Goal: Task Accomplishment & Management: Manage account settings

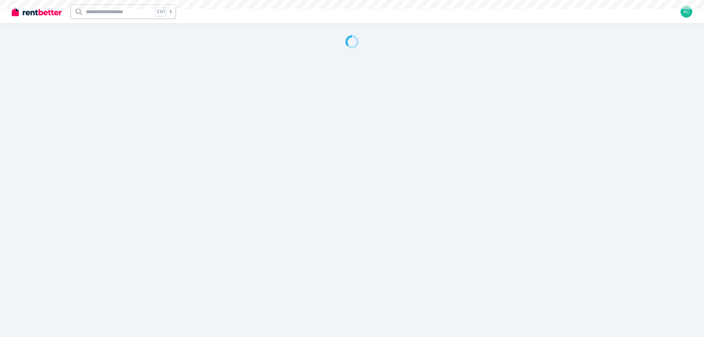
select select "**********"
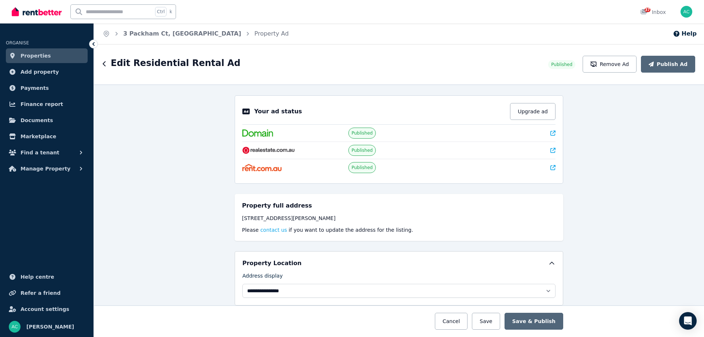
click at [36, 112] on ul "ORGANISE Properties Add property Payments Finance report Documents Marketplace …" at bounding box center [46, 103] width 93 height 145
click at [33, 122] on span "Documents" at bounding box center [37, 120] width 33 height 9
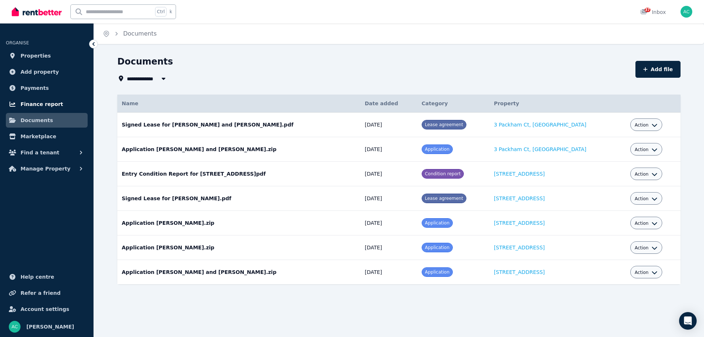
click at [47, 104] on span "Finance report" at bounding box center [42, 104] width 43 height 9
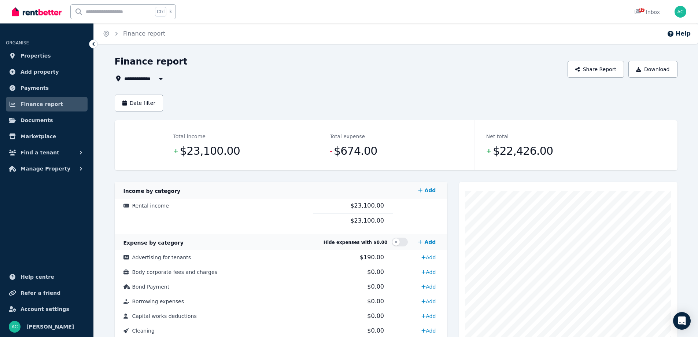
click at [162, 79] on icon "button" at bounding box center [161, 79] width 4 height 2
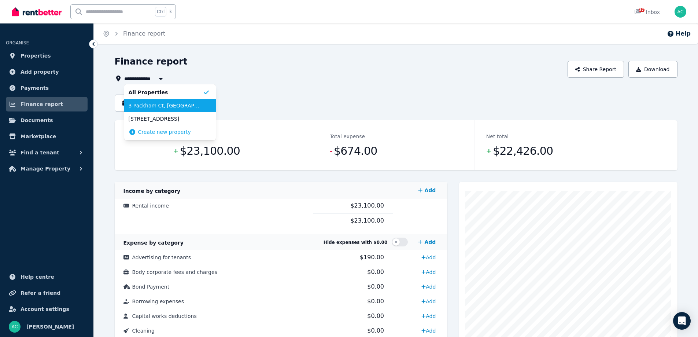
click at [161, 102] on span "3 Packham Ct, [GEOGRAPHIC_DATA]" at bounding box center [166, 105] width 74 height 7
type input "**********"
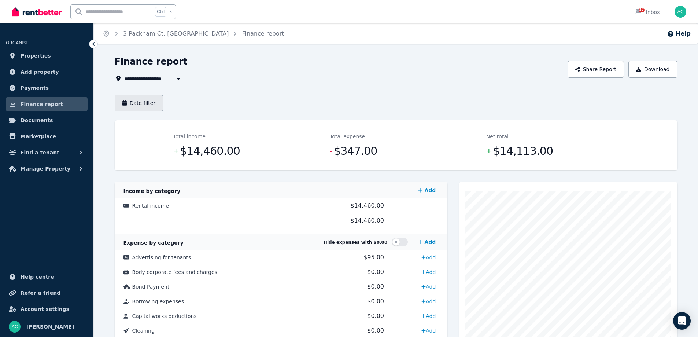
click at [149, 99] on button "Date filter" at bounding box center [139, 103] width 49 height 17
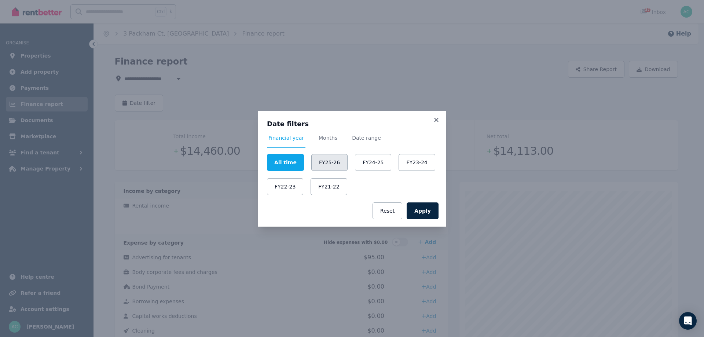
click at [328, 166] on button "FY25-26" at bounding box center [329, 162] width 36 height 17
click at [425, 215] on button "Apply" at bounding box center [422, 210] width 32 height 17
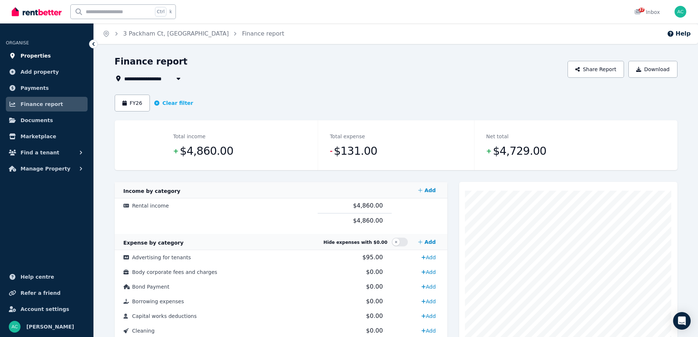
click at [50, 62] on link "Properties" at bounding box center [47, 55] width 82 height 15
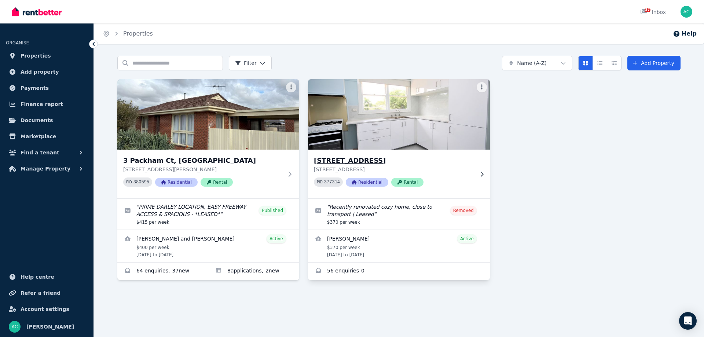
click at [468, 176] on div "[STREET_ADDRESS][GEOGRAPHIC_DATA][STREET_ADDRESS] 377314 Residential Rental" at bounding box center [394, 173] width 160 height 37
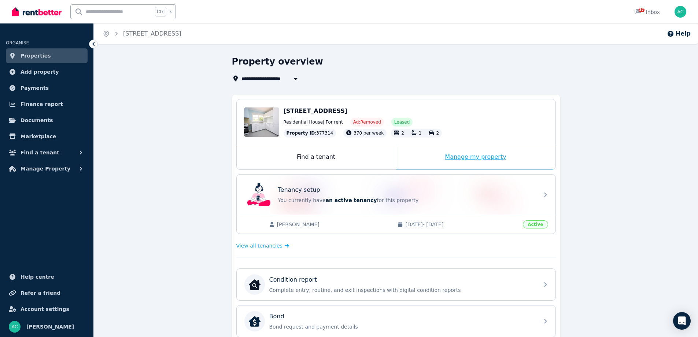
click at [488, 159] on div "Manage my property" at bounding box center [475, 157] width 159 height 24
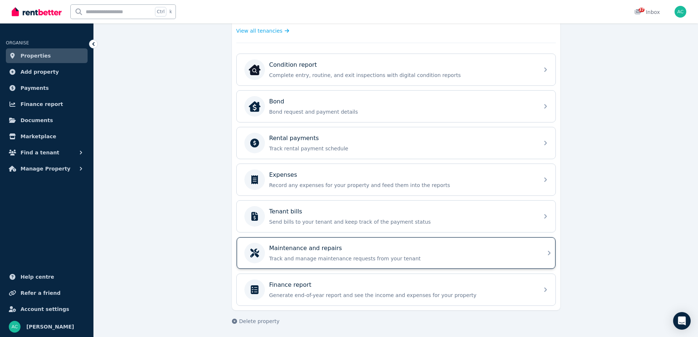
scroll to position [216, 0]
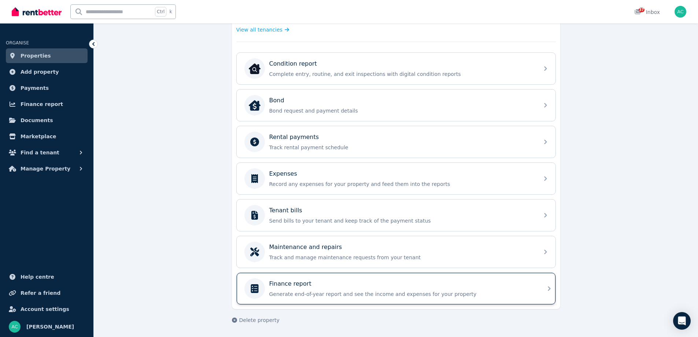
click at [461, 294] on p "Generate end-of-year report and see the income and expenses for your property" at bounding box center [401, 293] width 265 height 7
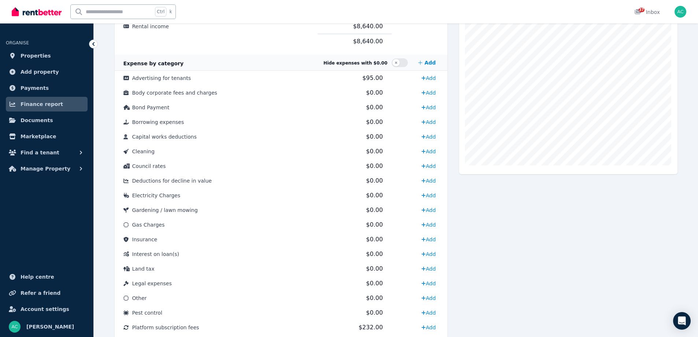
scroll to position [48, 0]
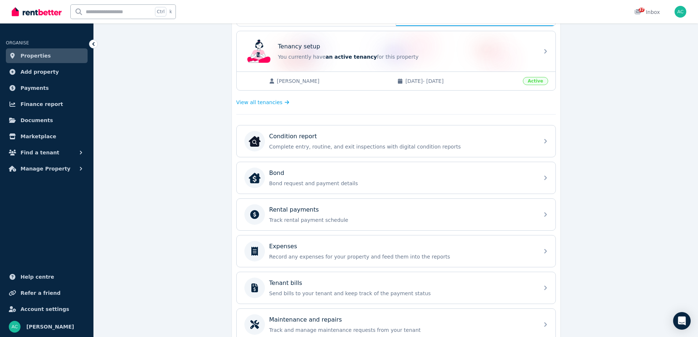
scroll to position [147, 0]
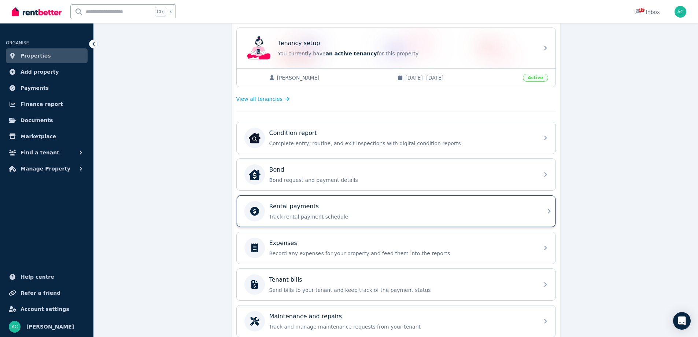
click at [374, 214] on p "Track rental payment schedule" at bounding box center [401, 216] width 265 height 7
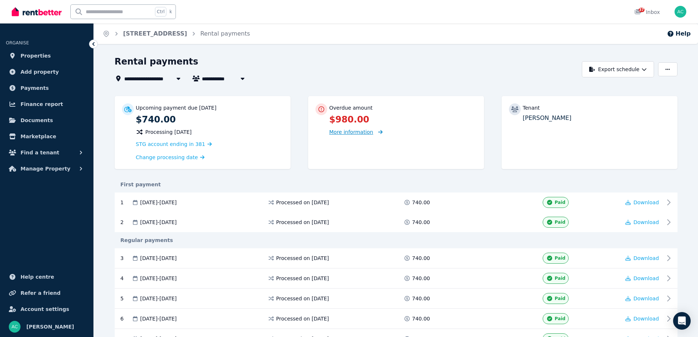
click at [375, 132] on icon at bounding box center [378, 131] width 7 height 5
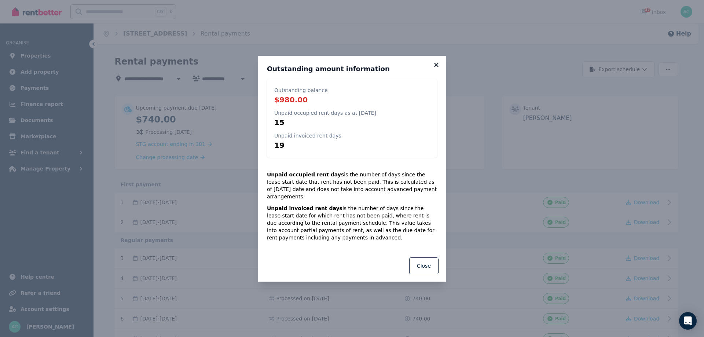
click at [437, 67] on icon at bounding box center [436, 65] width 4 height 4
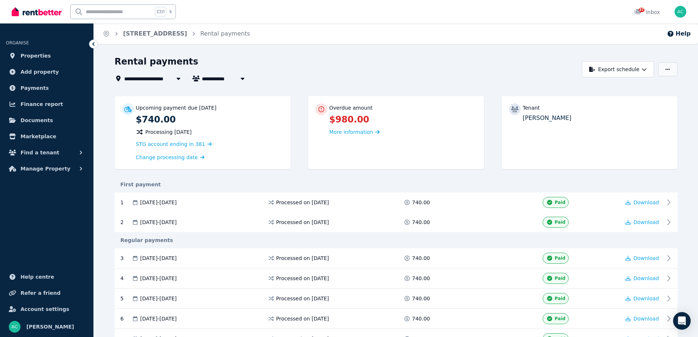
click at [665, 69] on icon "button" at bounding box center [667, 69] width 4 height 5
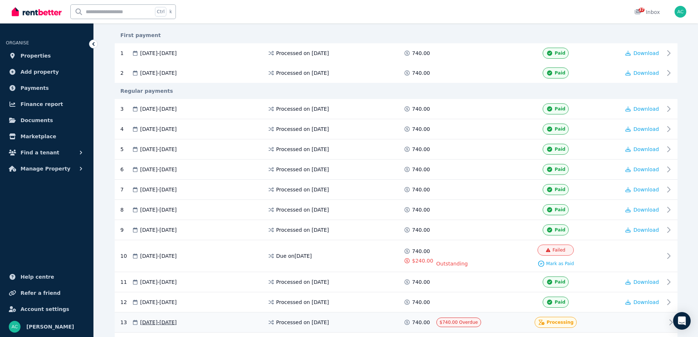
scroll to position [256, 0]
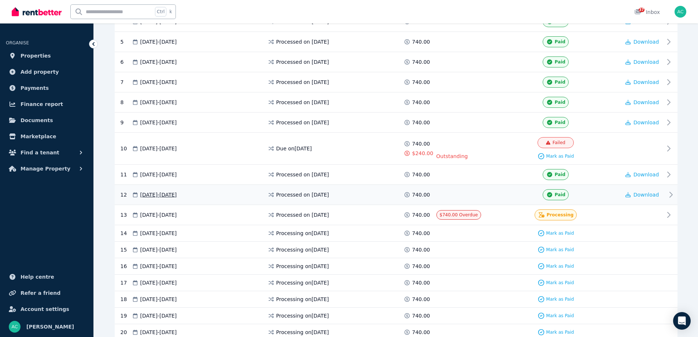
click at [660, 193] on div "Download" at bounding box center [642, 194] width 44 height 11
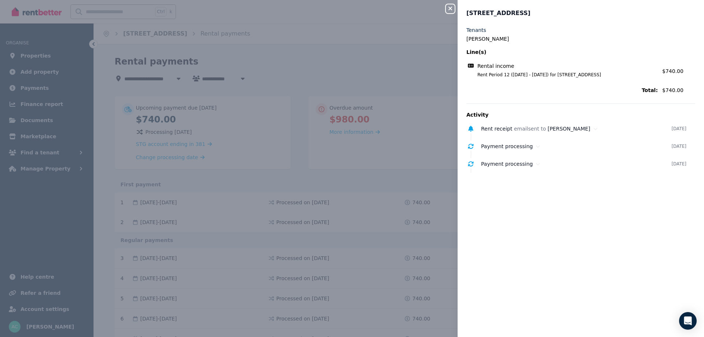
click at [452, 11] on icon "button" at bounding box center [450, 8] width 9 height 6
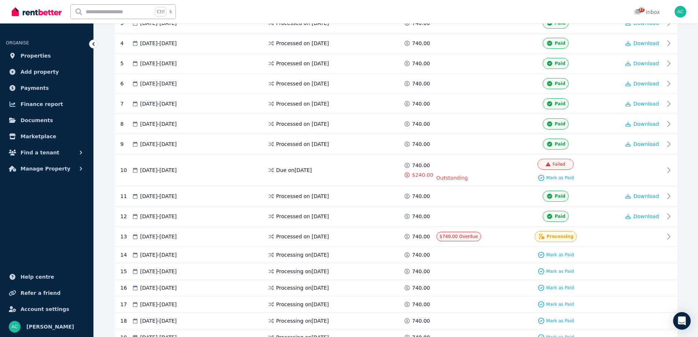
scroll to position [256, 0]
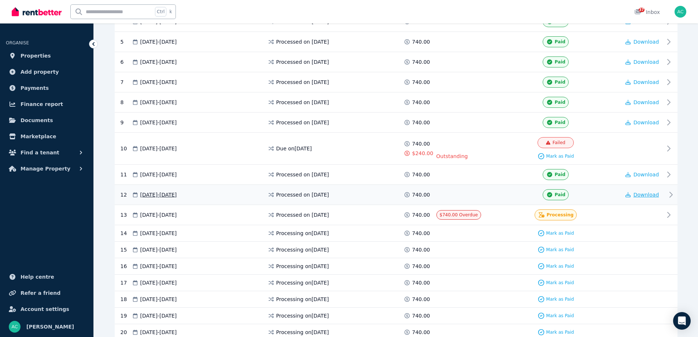
click at [630, 193] on icon "button" at bounding box center [627, 194] width 5 height 5
click at [648, 173] on span "Download" at bounding box center [647, 174] width 26 height 6
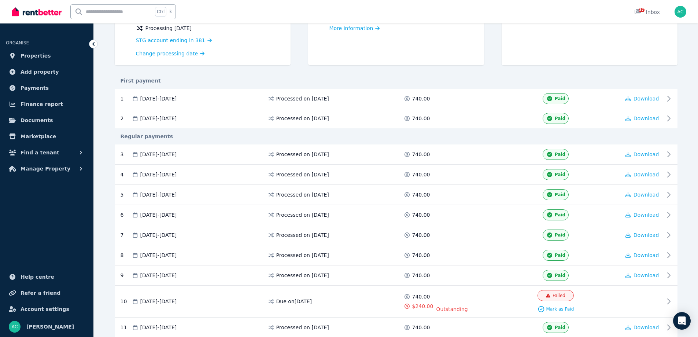
scroll to position [0, 0]
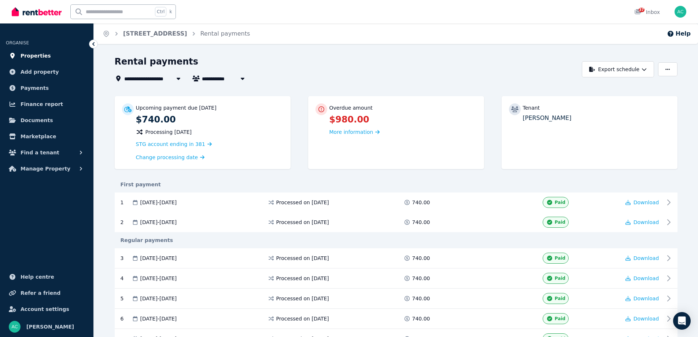
click at [43, 54] on span "Properties" at bounding box center [36, 55] width 30 height 9
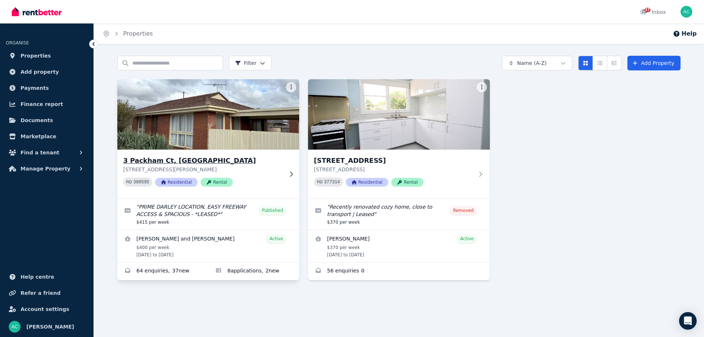
click at [175, 162] on h3 "3 Packham Ct, [GEOGRAPHIC_DATA]" at bounding box center [203, 160] width 160 height 10
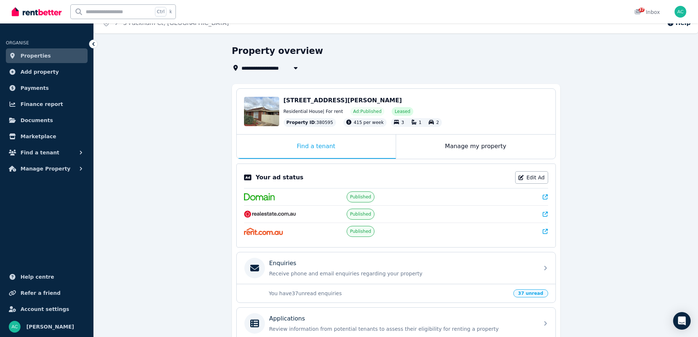
scroll to position [10, 0]
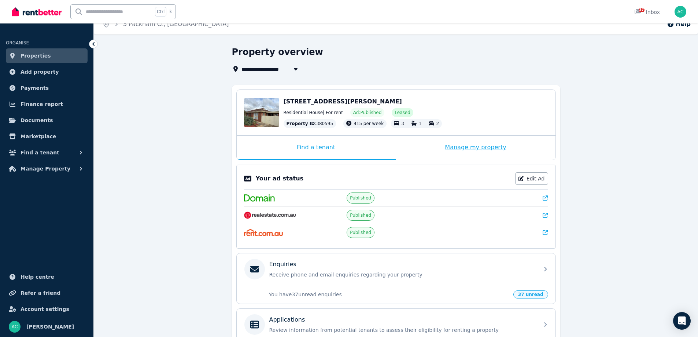
click at [486, 145] on div "Manage my property" at bounding box center [475, 148] width 159 height 24
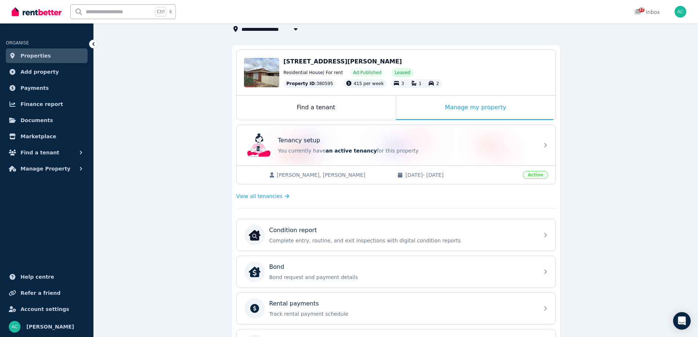
scroll to position [156, 0]
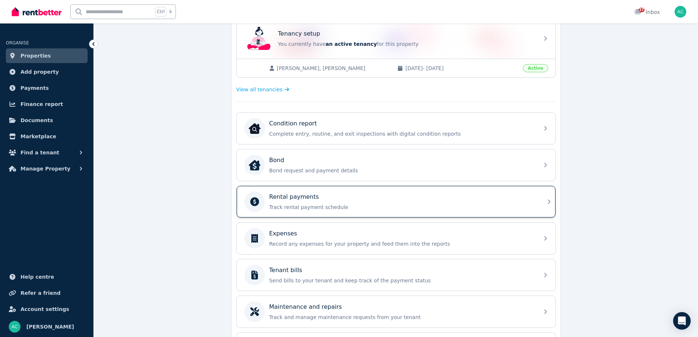
click at [377, 203] on div "Rental payments Track rental payment schedule" at bounding box center [401, 201] width 265 height 18
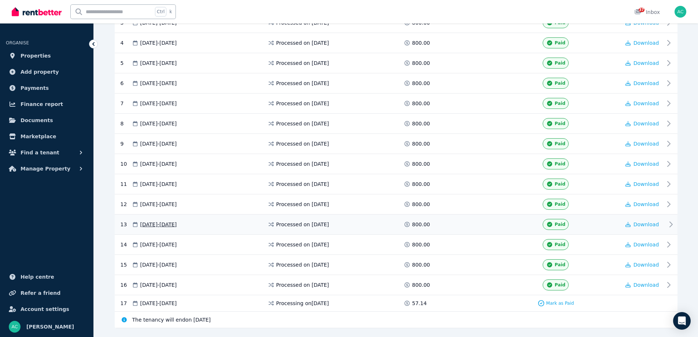
scroll to position [237, 0]
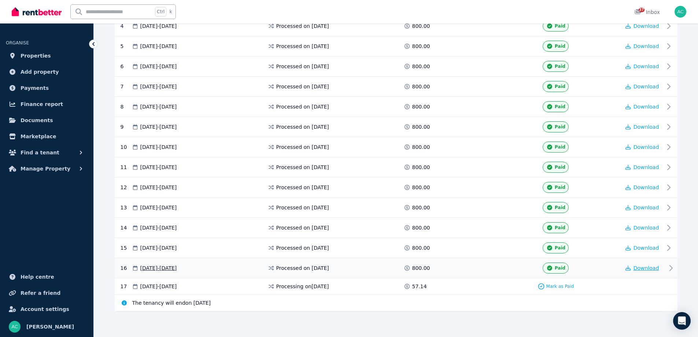
click at [651, 266] on span "Download" at bounding box center [647, 268] width 26 height 6
click at [653, 248] on span "Download" at bounding box center [647, 248] width 26 height 6
click at [507, 286] on div "Mark as Paid" at bounding box center [555, 286] width 129 height 7
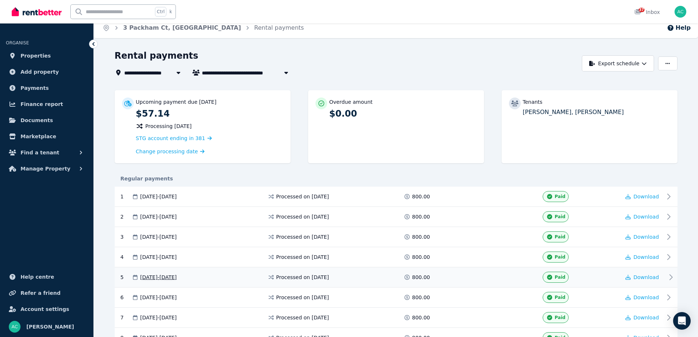
scroll to position [0, 0]
